Goal: Information Seeking & Learning: Learn about a topic

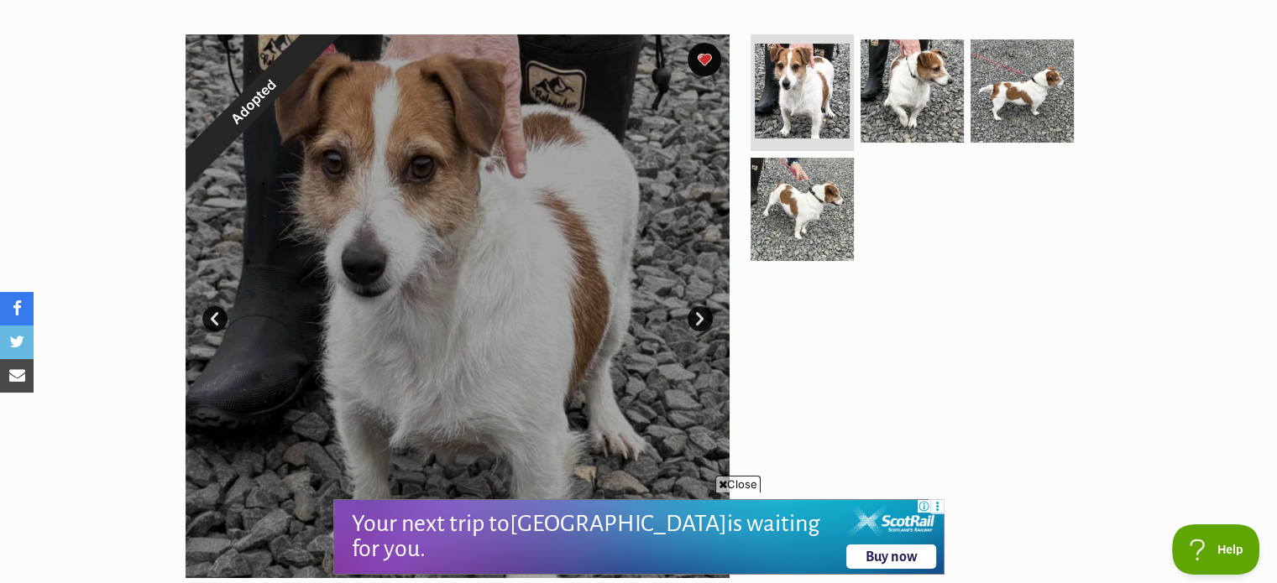
scroll to position [312, 0]
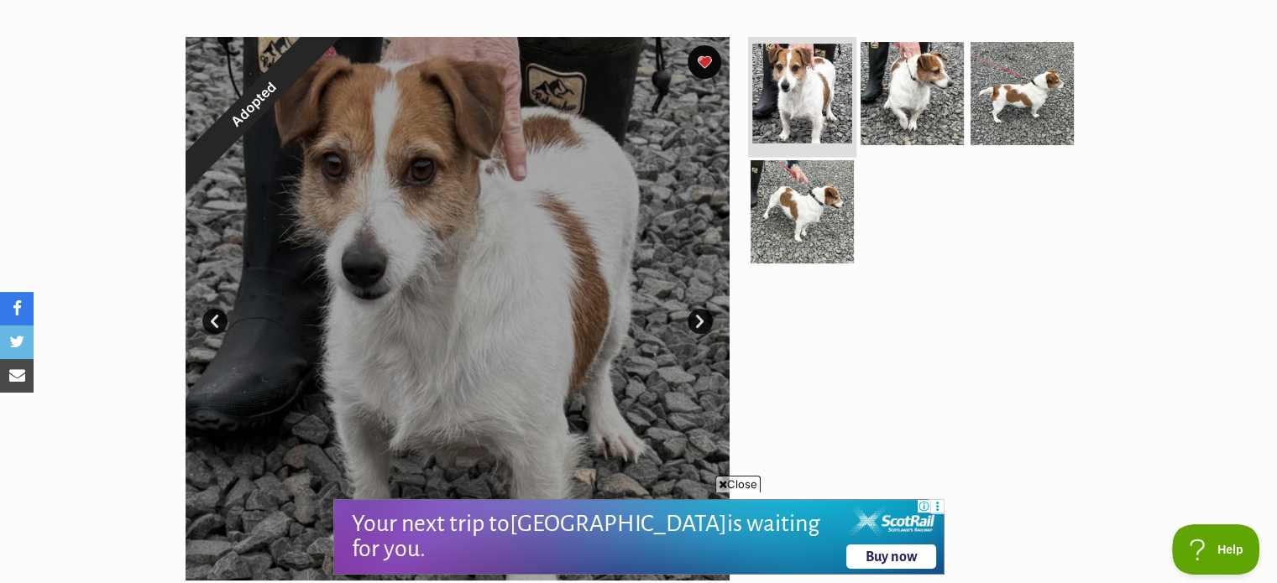
click at [789, 77] on img at bounding box center [802, 94] width 100 height 100
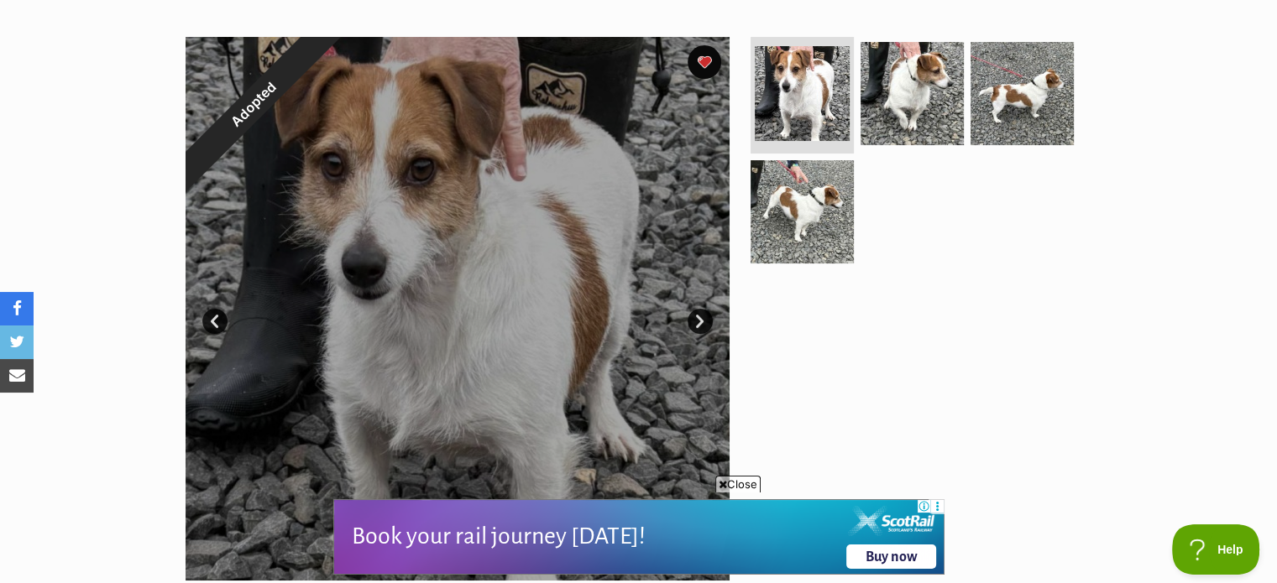
drag, startPoint x: 789, startPoint y: 77, endPoint x: 1131, endPoint y: 207, distance: 366.3
click at [1131, 207] on div "Adopted 1 of 4 images 1 of 4 images 1 of 4 images 1 of 4 images Next Prev 1 2 3…" at bounding box center [638, 296] width 1277 height 569
